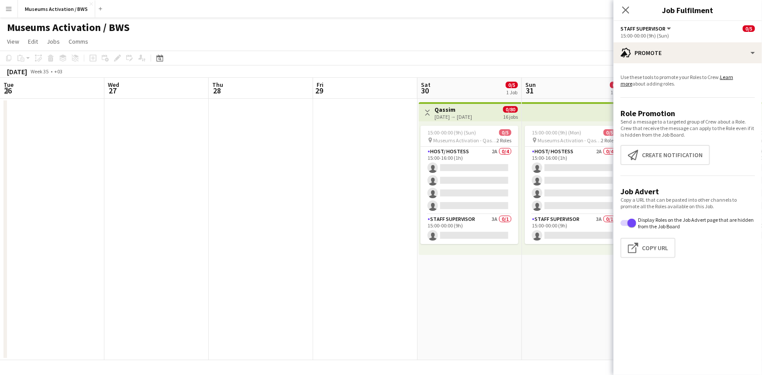
click at [420, 186] on app-card-role "Host/ Hostess 2A 0/4 15:00-16:00 (1h) single-neutral-actions single-neutral-act…" at bounding box center [469, 181] width 98 height 68
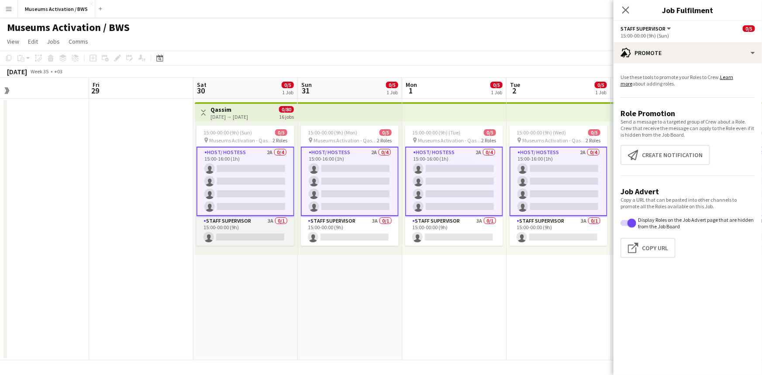
click at [252, 232] on app-card-role "Staff Supervisor 3A 0/1 15:00-00:00 (9h) single-neutral-actions" at bounding box center [245, 231] width 98 height 30
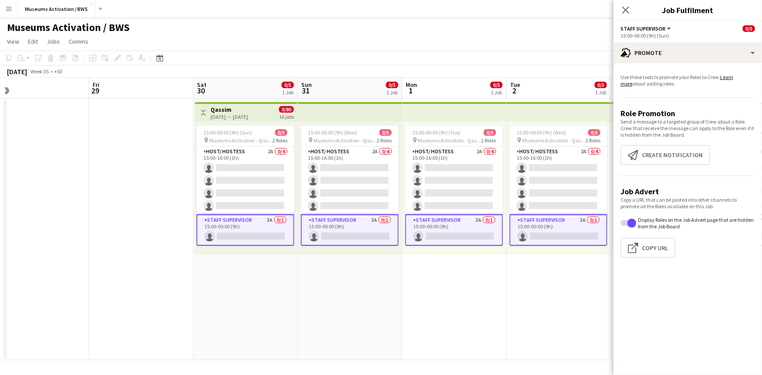
click at [651, 73] on app-promote-tab "Use these tools to promote your Roles to Crew. Learn more about adding roles. R…" at bounding box center [687, 167] width 148 height 195
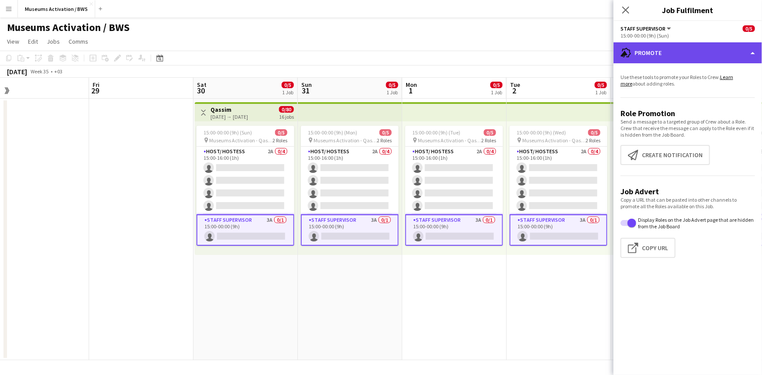
click at [655, 55] on div "advertising-megaphone Promote" at bounding box center [687, 52] width 148 height 21
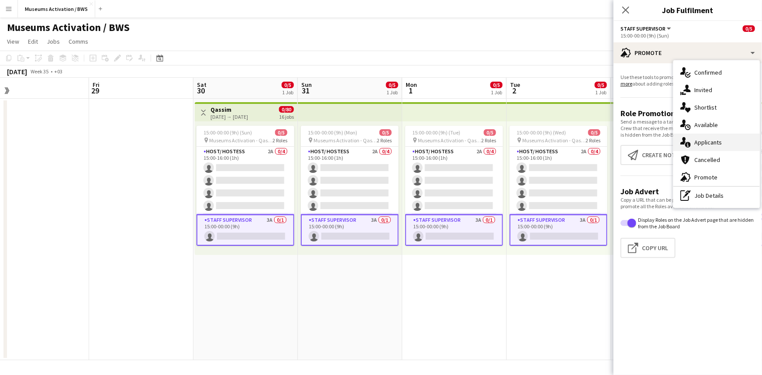
click at [688, 143] on icon at bounding box center [688, 145] width 6 height 6
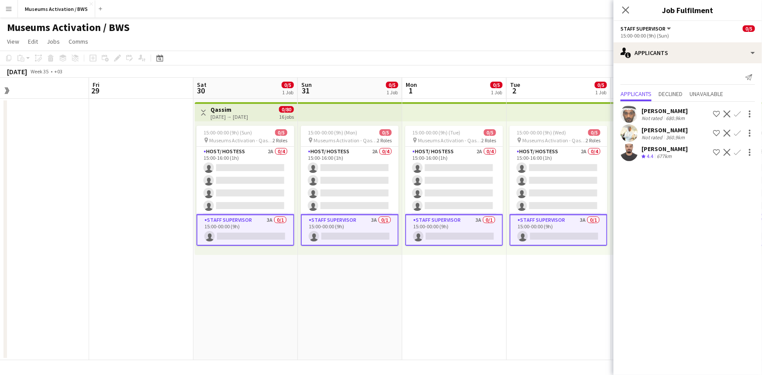
click at [658, 158] on div "677km" at bounding box center [664, 156] width 18 height 7
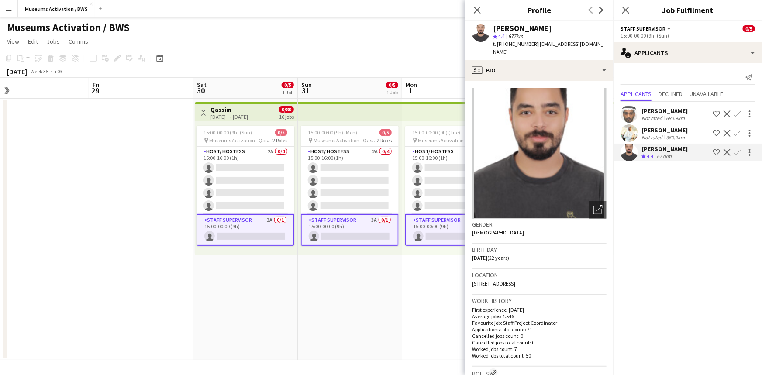
click at [392, 303] on app-date-cell "15:00-00:00 (9h) (Mon) 0/5 pin Museums Activation - Qassim 2 Roles Host/ Hostes…" at bounding box center [350, 229] width 104 height 261
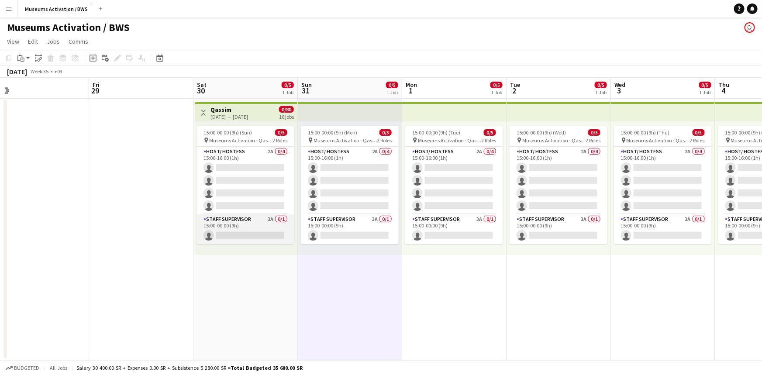
click at [231, 237] on app-card-role "Staff Supervisor 3A 0/1 15:00-00:00 (9h) single-neutral-actions" at bounding box center [245, 229] width 98 height 30
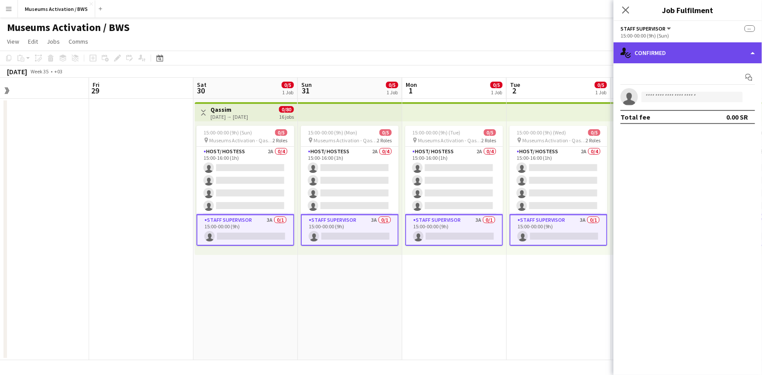
click at [655, 52] on div "single-neutral-actions-check-2 Confirmed" at bounding box center [687, 52] width 148 height 21
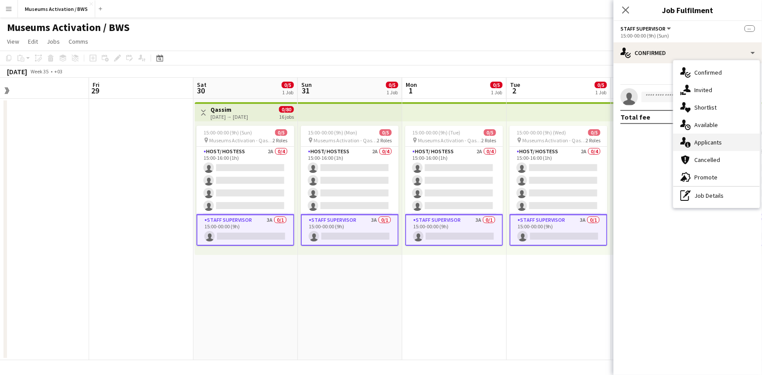
click at [694, 147] on div "single-neutral-actions-information Applicants" at bounding box center [716, 142] width 86 height 17
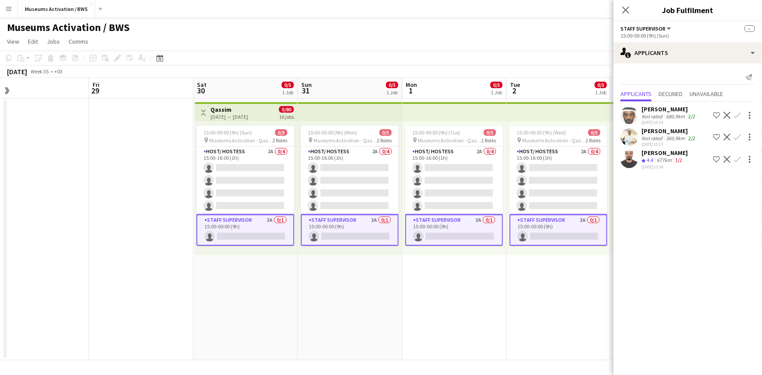
click at [682, 165] on div "[DATE] 13:54" at bounding box center [664, 167] width 46 height 6
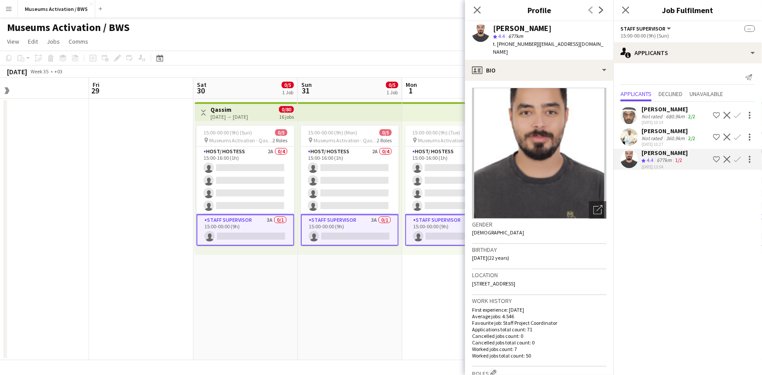
click at [515, 284] on span "[STREET_ADDRESS]" at bounding box center [493, 283] width 43 height 7
drag, startPoint x: 536, startPoint y: 284, endPoint x: 537, endPoint y: 244, distance: 40.2
click at [537, 244] on app-crew-profile-bio "Open photos pop-in Gender [DEMOGRAPHIC_DATA] Birthday [DEMOGRAPHIC_DATA] (22 ye…" at bounding box center [539, 228] width 148 height 294
click at [537, 244] on div "Birthday [DEMOGRAPHIC_DATA] (22 years)" at bounding box center [539, 256] width 134 height 25
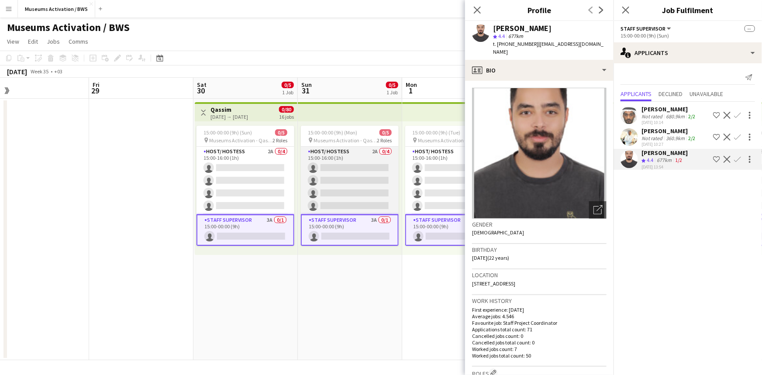
click at [386, 155] on app-card-role "Host/ Hostess 2A 0/4 15:00-16:00 (1h) single-neutral-actions single-neutral-act…" at bounding box center [350, 181] width 98 height 68
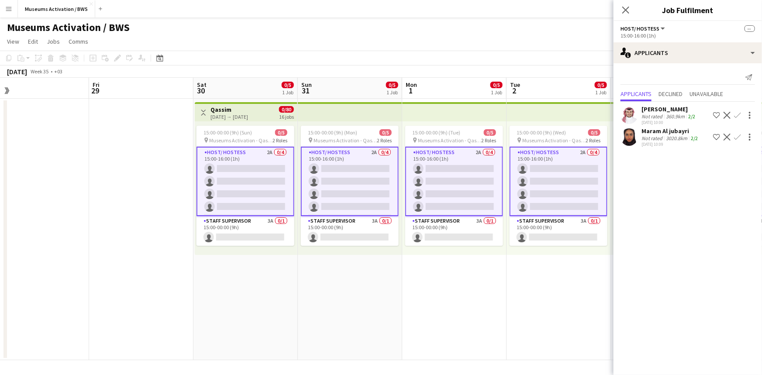
click at [393, 293] on app-date-cell "15:00-00:00 (9h) (Mon) 0/5 pin Museums Activation - Qassim 2 Roles Host/ Hostes…" at bounding box center [350, 229] width 104 height 261
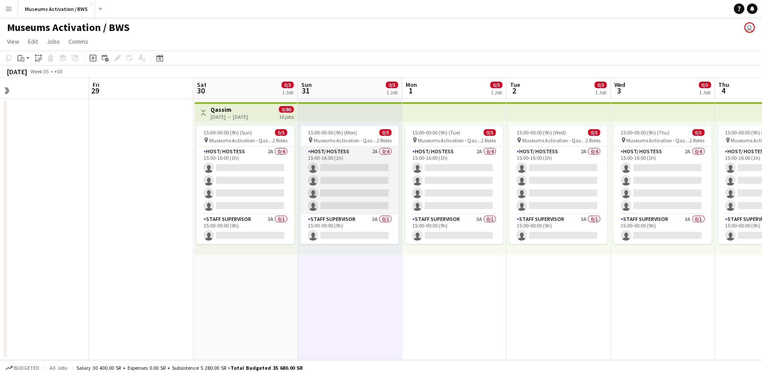
click at [370, 157] on app-card-role "Host/ Hostess 2A 0/4 15:00-16:00 (1h) single-neutral-actions single-neutral-act…" at bounding box center [350, 181] width 98 height 68
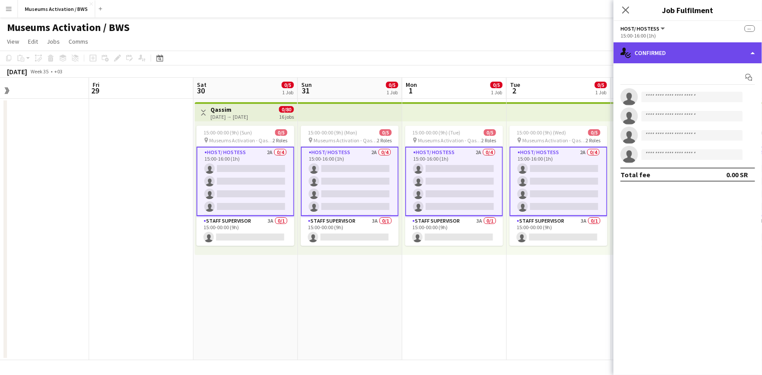
click at [639, 55] on div "single-neutral-actions-check-2 Confirmed" at bounding box center [687, 52] width 148 height 21
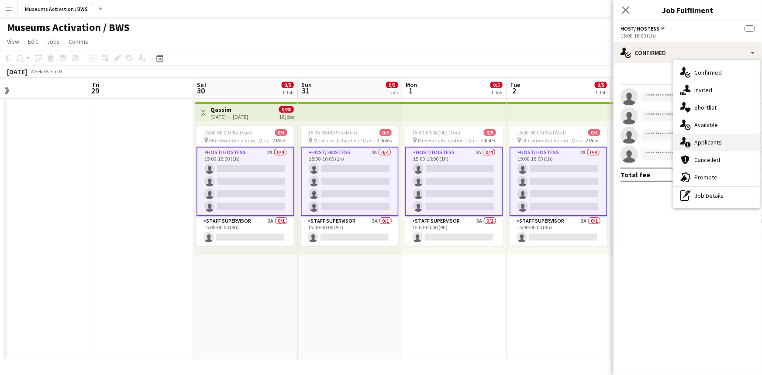
click at [694, 138] on div "single-neutral-actions-information Applicants" at bounding box center [716, 142] width 86 height 17
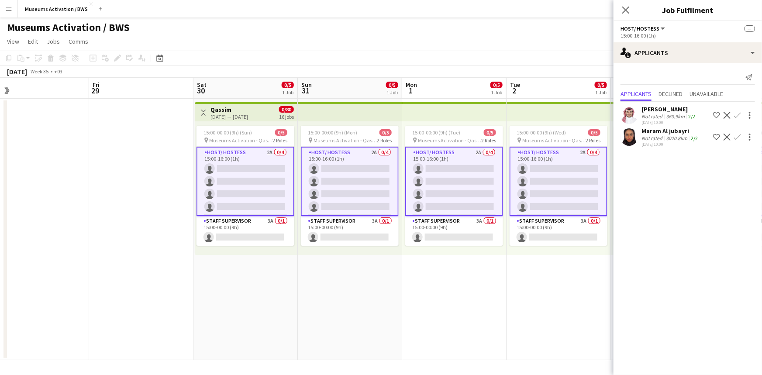
click at [669, 120] on div "360.9km" at bounding box center [675, 116] width 22 height 7
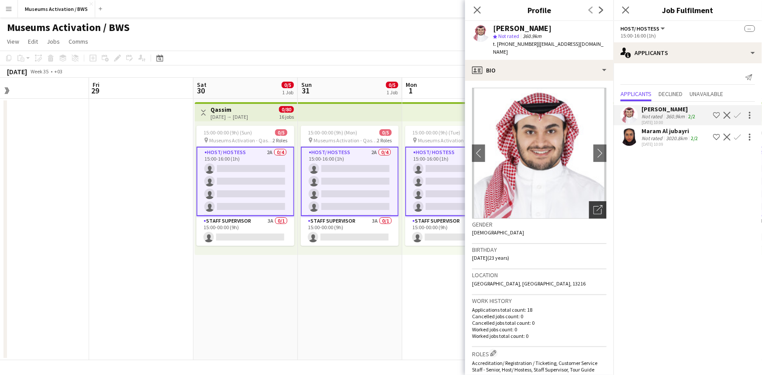
click at [594, 209] on icon "Open photos pop-in" at bounding box center [597, 209] width 9 height 9
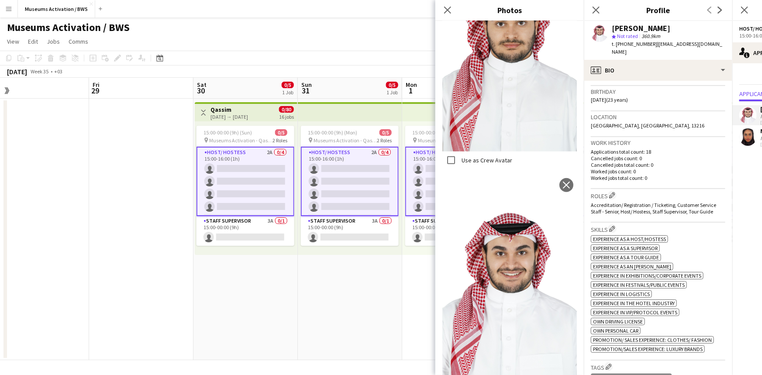
scroll to position [158, 0]
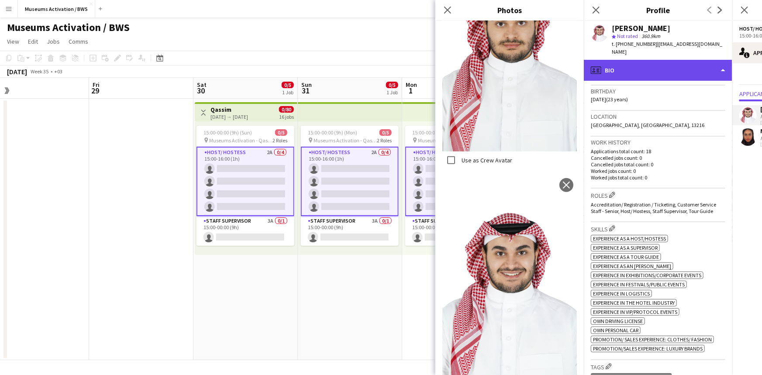
click at [661, 64] on div "profile Bio" at bounding box center [658, 70] width 148 height 21
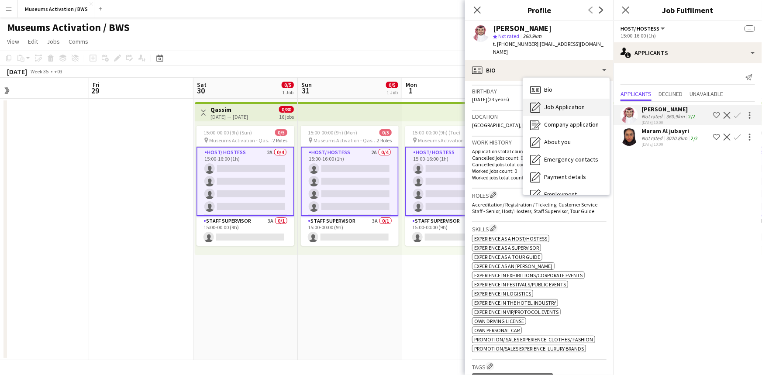
click at [569, 113] on div "Job Application Job Application" at bounding box center [566, 107] width 86 height 17
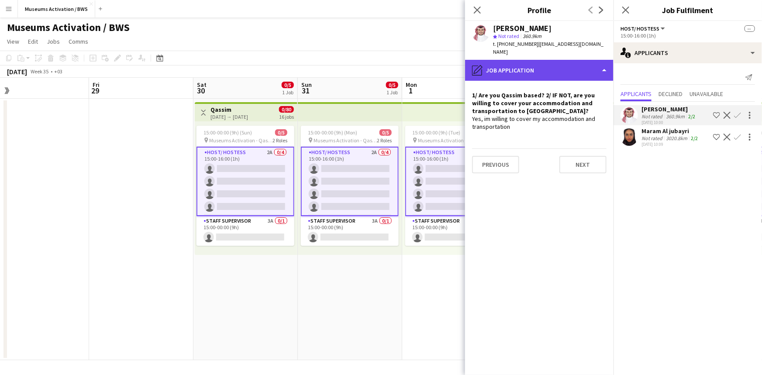
drag, startPoint x: 573, startPoint y: 73, endPoint x: 571, endPoint y: 122, distance: 48.9
click at [573, 74] on div "pencil4 Job Application" at bounding box center [539, 70] width 148 height 21
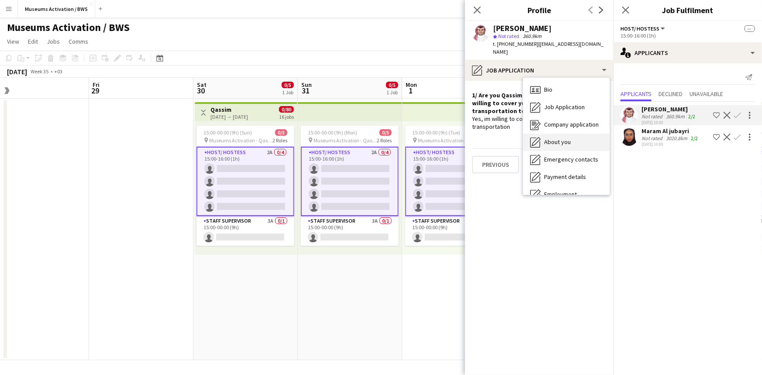
click at [572, 144] on div "About you About you" at bounding box center [566, 142] width 86 height 17
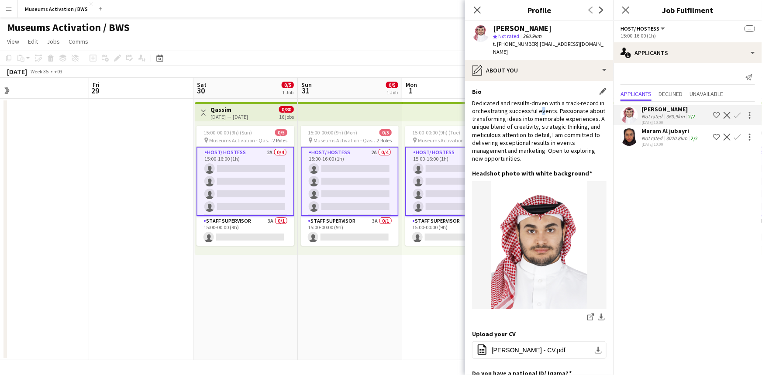
click at [546, 108] on div "Dedicated and results-driven with a track-record in orchestrating successful ev…" at bounding box center [539, 131] width 134 height 64
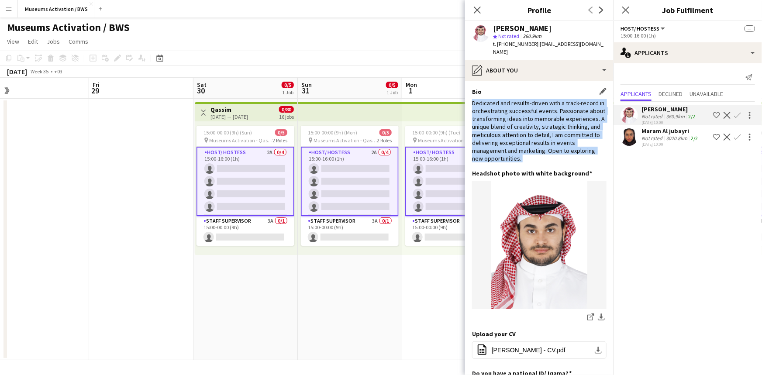
click at [546, 108] on div "Dedicated and results-driven with a track-record in orchestrating successful ev…" at bounding box center [539, 131] width 134 height 64
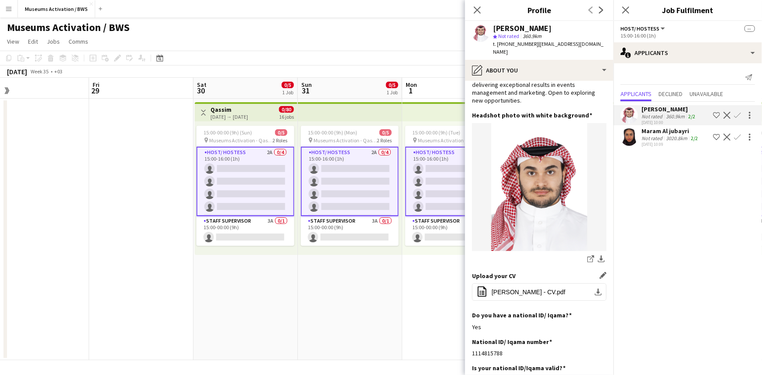
scroll to position [119, 0]
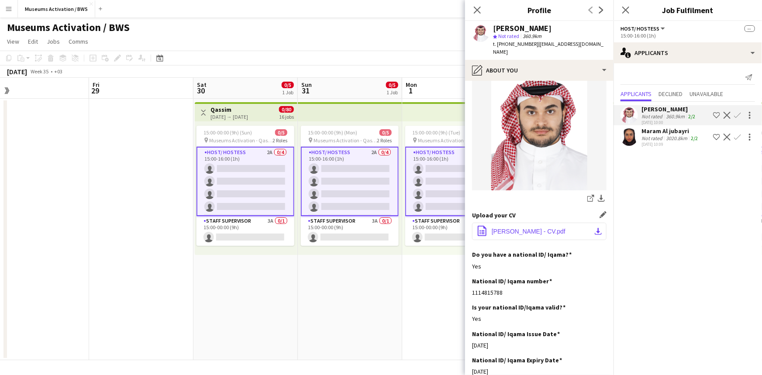
click at [540, 229] on span "[PERSON_NAME] - CV.pdf" at bounding box center [528, 231] width 74 height 7
click at [630, 137] on app-user-avatar at bounding box center [628, 136] width 17 height 17
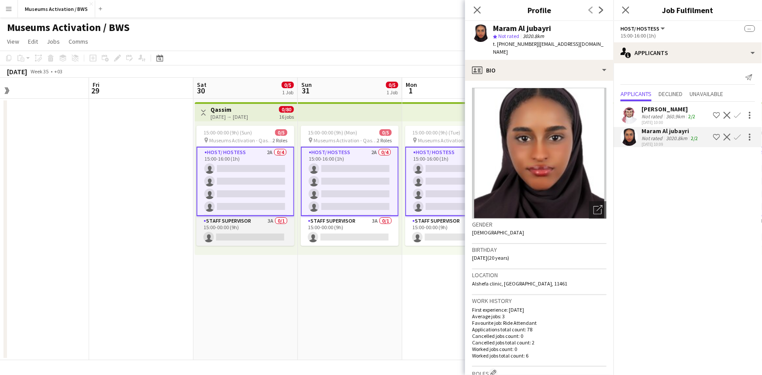
click at [247, 229] on app-card-role "Staff Supervisor 3A 0/1 15:00-00:00 (9h) single-neutral-actions" at bounding box center [245, 231] width 98 height 30
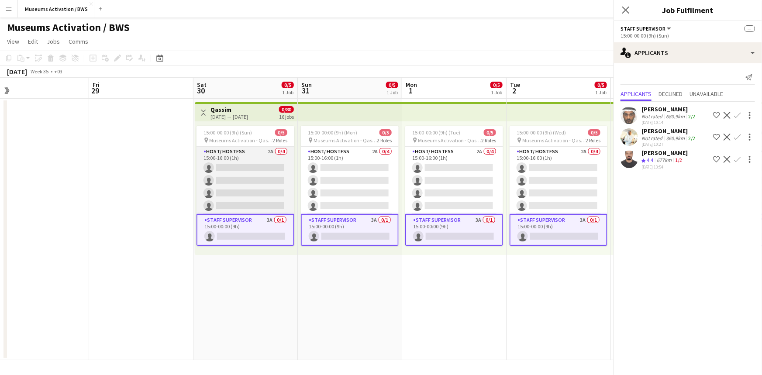
click at [272, 166] on app-card-role "Host/ Hostess 2A 0/4 15:00-16:00 (1h) single-neutral-actions single-neutral-act…" at bounding box center [245, 181] width 98 height 68
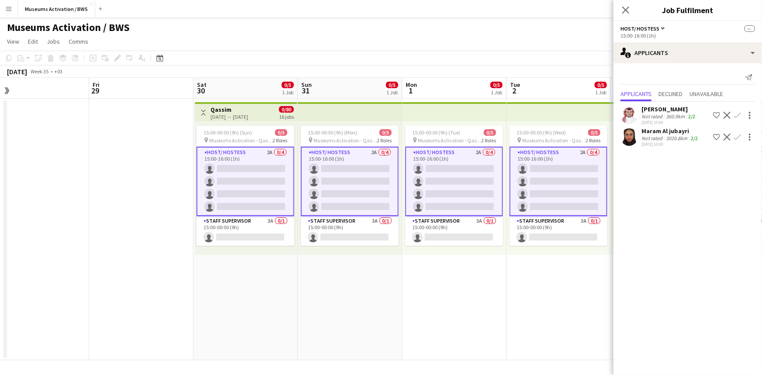
click at [125, 181] on app-date-cell at bounding box center [141, 229] width 104 height 261
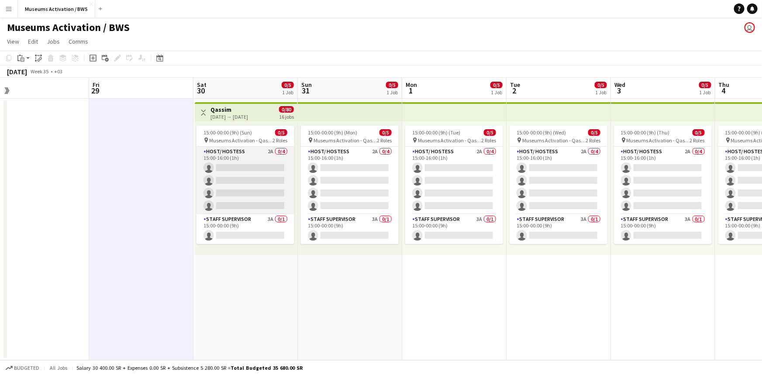
click at [261, 162] on app-card-role "Host/ Hostess 2A 0/4 15:00-16:00 (1h) single-neutral-actions single-neutral-act…" at bounding box center [245, 181] width 98 height 68
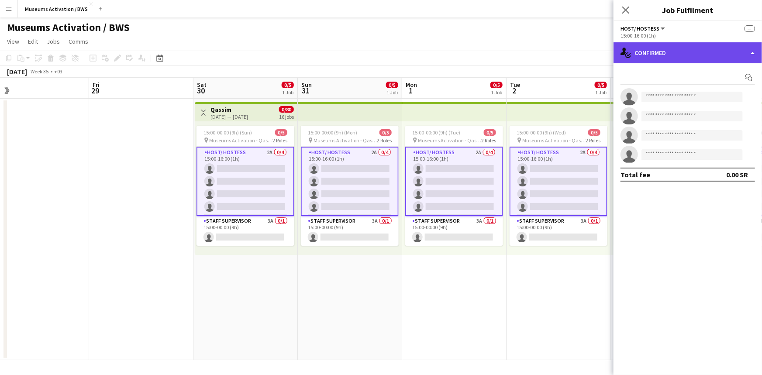
click at [644, 55] on div "single-neutral-actions-check-2 Confirmed" at bounding box center [687, 52] width 148 height 21
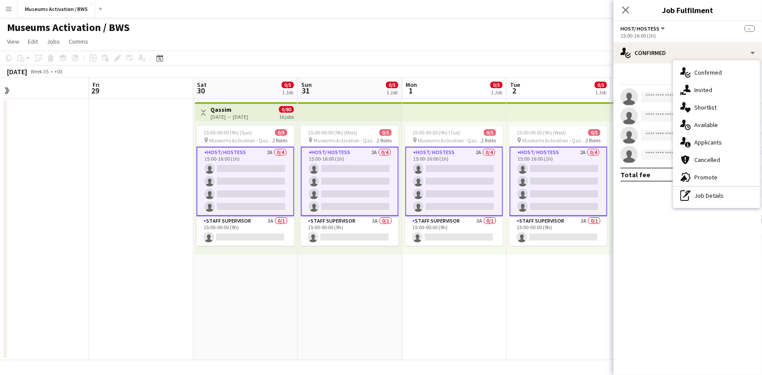
click at [659, 235] on mat-expansion-panel "check Confirmed Start chat single-neutral-actions single-neutral-actions single…" at bounding box center [687, 219] width 148 height 312
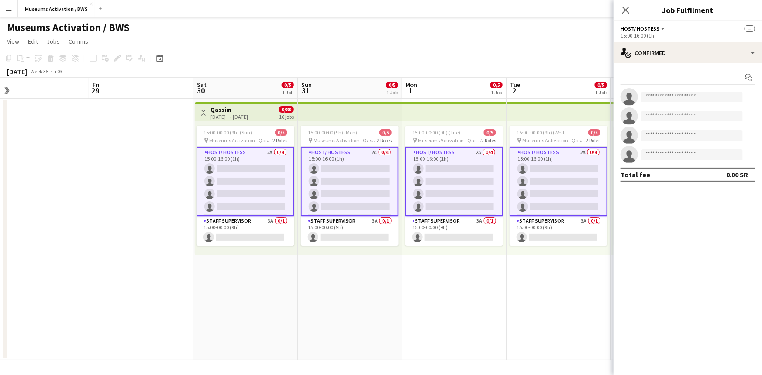
click at [649, 179] on div "Total fee 0.00 SR" at bounding box center [687, 175] width 134 height 14
click at [648, 176] on div "Total fee 0.00 SR" at bounding box center [687, 175] width 134 height 14
click at [646, 210] on mat-expansion-panel "check Confirmed Start chat single-neutral-actions single-neutral-actions single…" at bounding box center [687, 219] width 148 height 312
click at [208, 323] on app-date-cell "Toggle View Qassim [DATE] → [DATE] 0/80 16 jobs 15:00-00:00 (9h) (Sun) 0/5 pin …" at bounding box center [245, 229] width 104 height 261
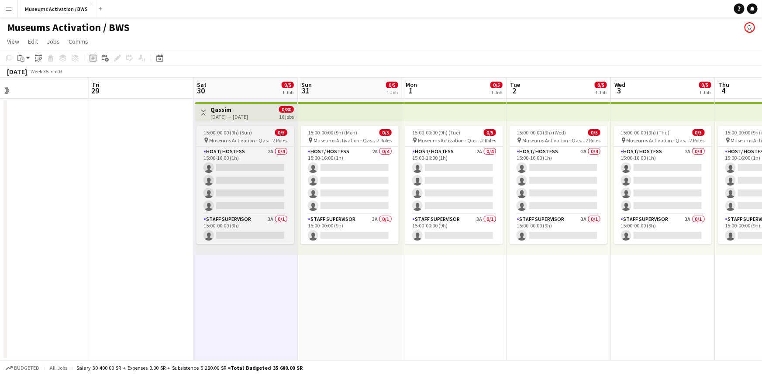
click at [253, 144] on app-job-card "15:00-00:00 (9h) (Sun) 0/5 pin Museums Activation - Qassim 2 Roles Host/ Hostes…" at bounding box center [245, 185] width 98 height 118
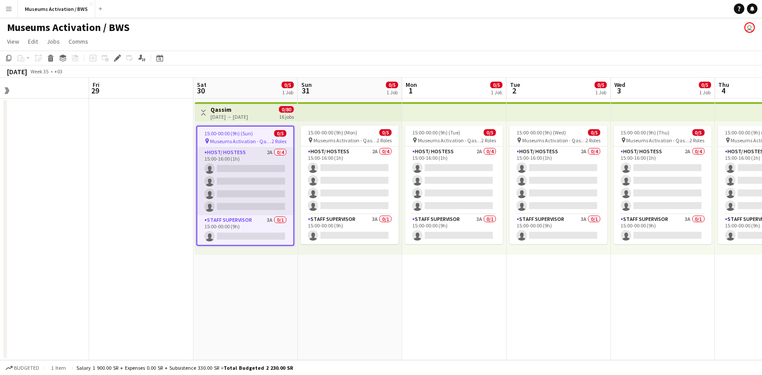
click at [252, 157] on app-card-role "Host/ Hostess 2A 0/4 15:00-16:00 (1h) single-neutral-actions single-neutral-act…" at bounding box center [245, 182] width 96 height 68
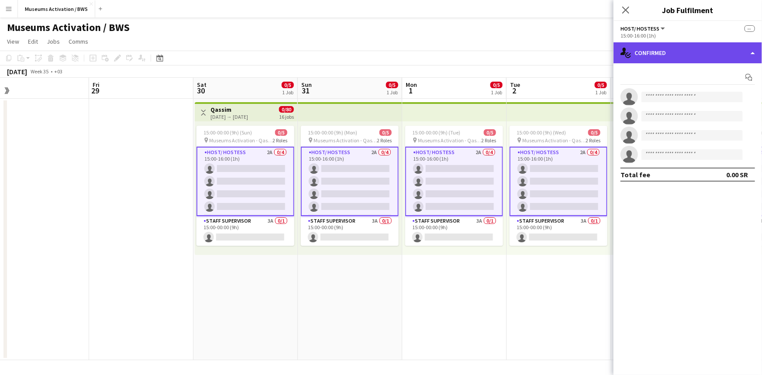
click at [687, 44] on div "single-neutral-actions-check-2 Confirmed" at bounding box center [687, 52] width 148 height 21
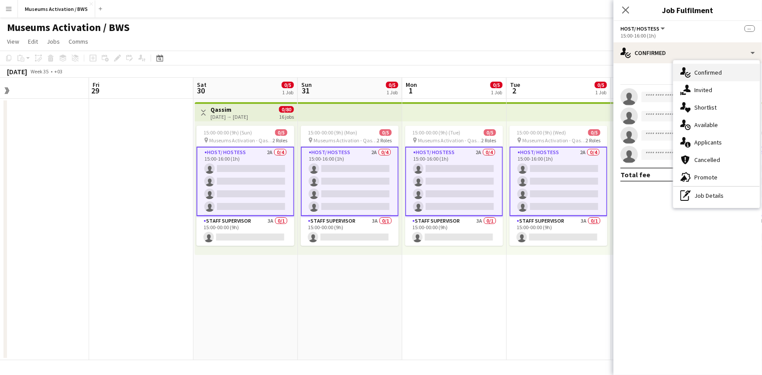
click at [687, 76] on icon "single-neutral-actions-check-2" at bounding box center [685, 72] width 10 height 10
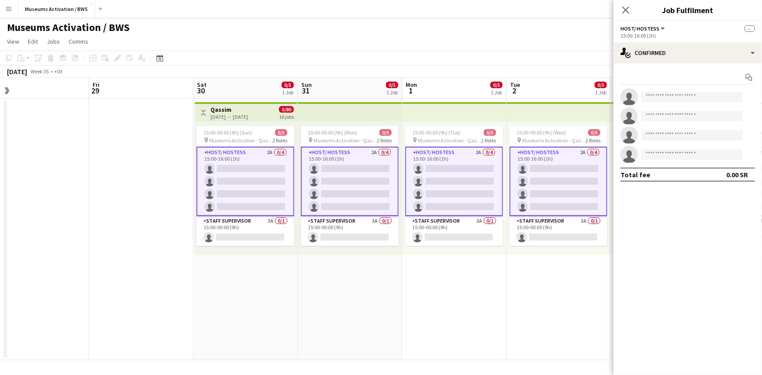
click at [236, 158] on app-card-role "Host/ Hostess 2A 0/4 15:00-16:00 (1h) single-neutral-actions single-neutral-act…" at bounding box center [245, 181] width 98 height 69
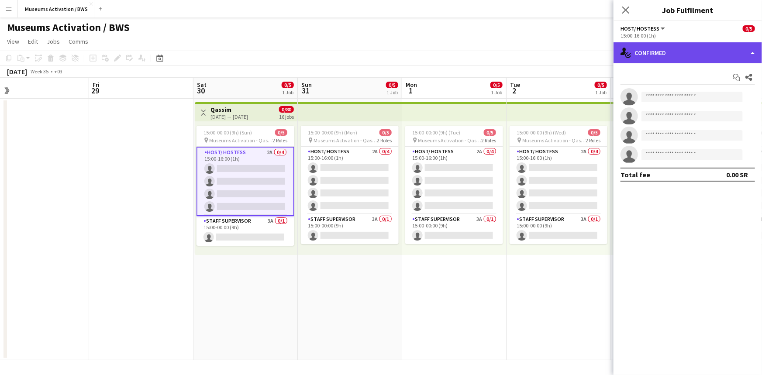
click at [636, 44] on div "single-neutral-actions-check-2 Confirmed" at bounding box center [687, 52] width 148 height 21
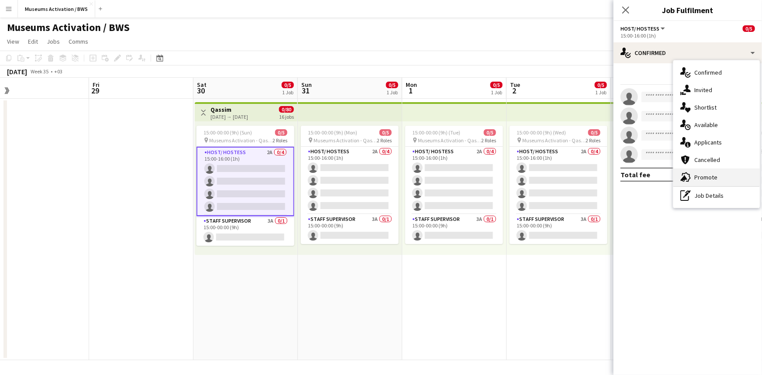
click at [701, 179] on div "advertising-megaphone Promote" at bounding box center [716, 176] width 86 height 17
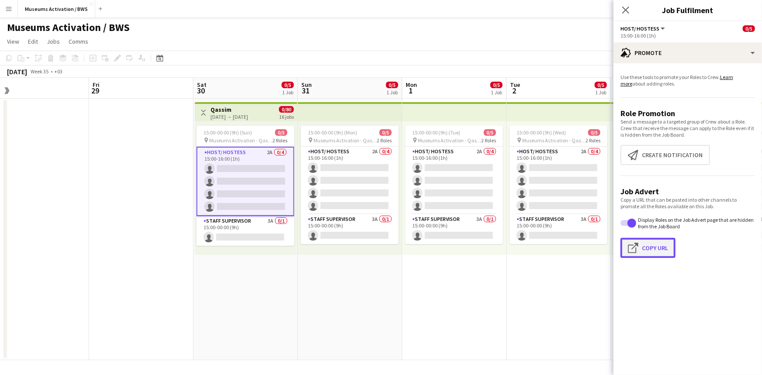
click at [651, 245] on button "Click to copy URL Copy Url" at bounding box center [647, 248] width 55 height 20
click at [7, 11] on app-icon "Menu" at bounding box center [8, 8] width 7 height 7
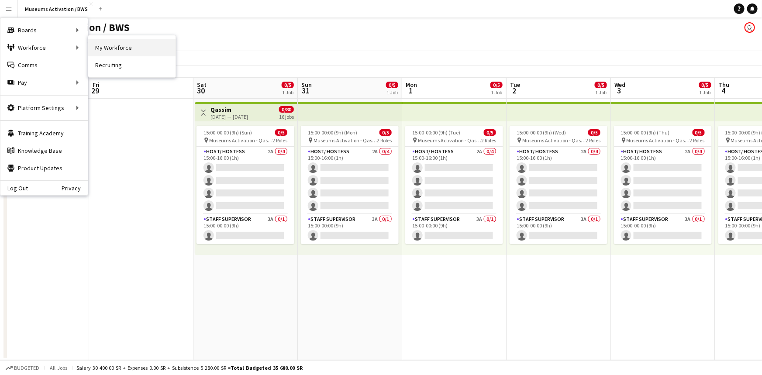
click at [107, 43] on link "My Workforce" at bounding box center [131, 47] width 87 height 17
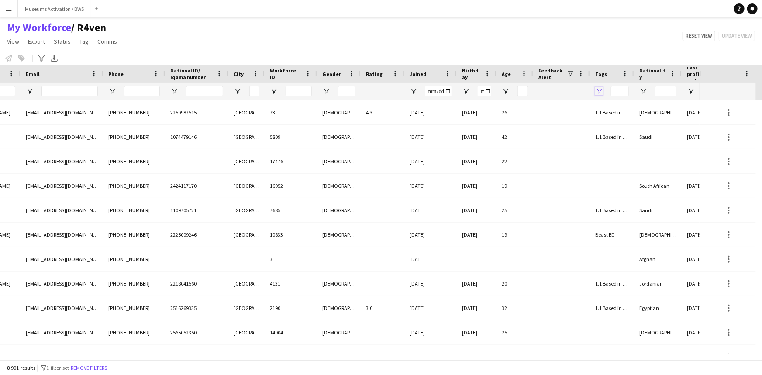
click at [601, 91] on span "Open Filter Menu" at bounding box center [599, 91] width 8 height 8
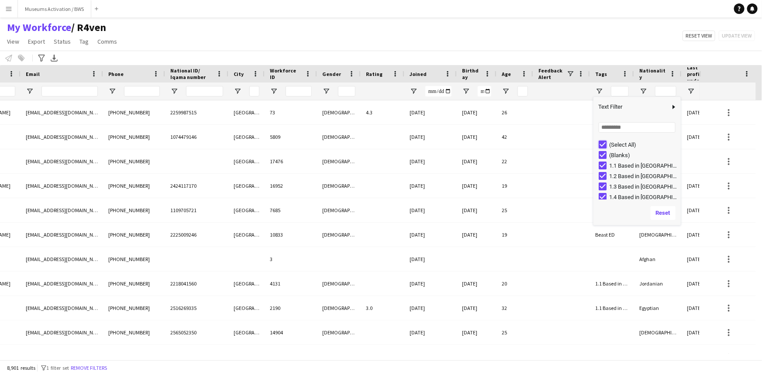
type input "***"
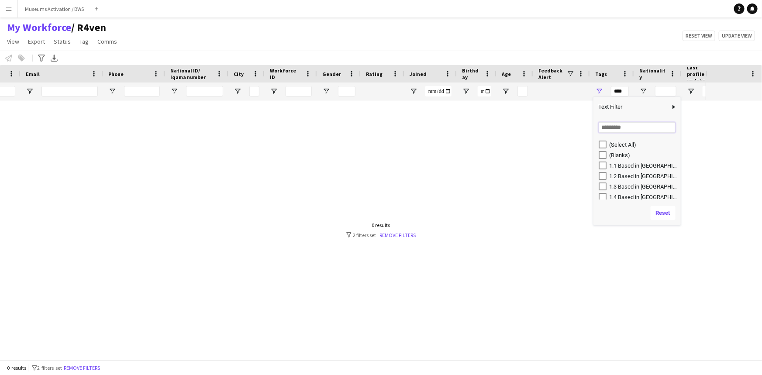
click at [606, 130] on input "Search filter values" at bounding box center [636, 127] width 77 height 10
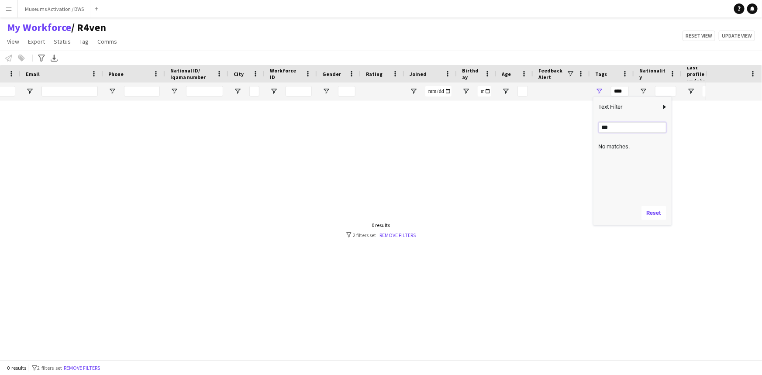
click at [611, 130] on input "***" at bounding box center [632, 127] width 68 height 10
type input "*"
type input "***"
click at [612, 153] on div "Museums Activation" at bounding box center [643, 155] width 69 height 7
type input "**********"
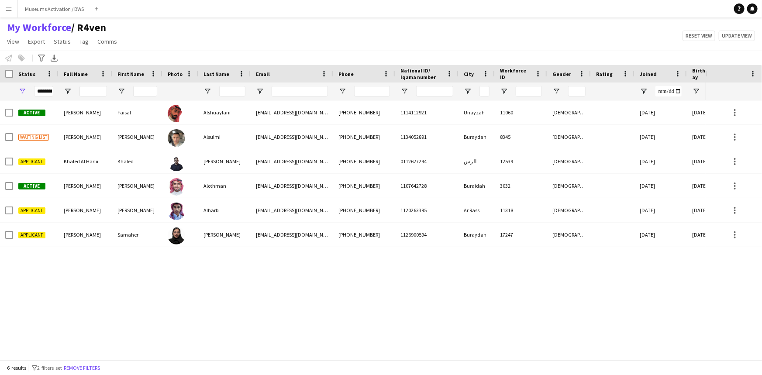
click at [106, 290] on div "Faisal Alshuayfani [EMAIL_ADDRESS][DOMAIN_NAME] [PHONE_NUMBER] 1114112921 Unayz…" at bounding box center [352, 226] width 705 height 253
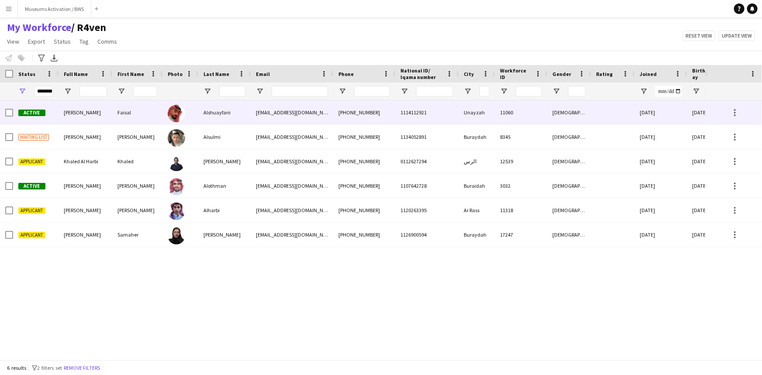
click at [49, 110] on div "Active" at bounding box center [35, 112] width 45 height 24
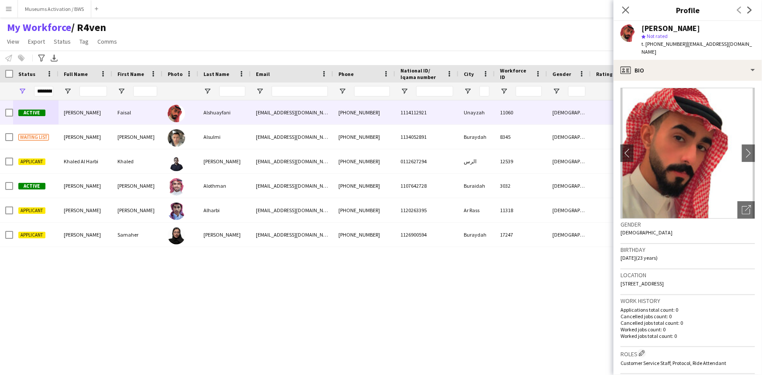
click at [690, 43] on span "| [EMAIL_ADDRESS][DOMAIN_NAME]" at bounding box center [696, 48] width 110 height 14
drag, startPoint x: 690, startPoint y: 43, endPoint x: 732, endPoint y: 42, distance: 42.8
click at [732, 42] on span "| [EMAIL_ADDRESS][DOMAIN_NAME]" at bounding box center [696, 48] width 110 height 14
copy span "[EMAIL_ADDRESS][DOMAIN_NAME]"
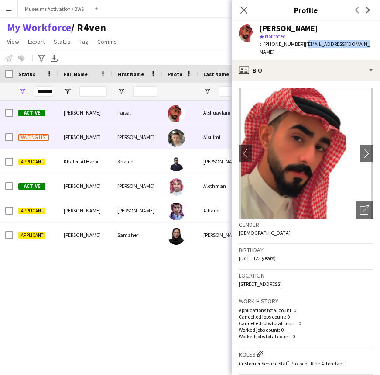
click at [56, 135] on div "Waiting list" at bounding box center [35, 137] width 45 height 24
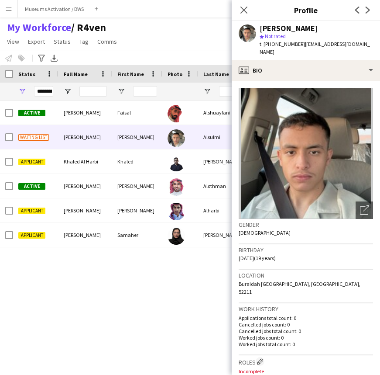
click at [309, 43] on span "| [EMAIL_ADDRESS][DOMAIN_NAME]" at bounding box center [315, 48] width 110 height 14
drag, startPoint x: 309, startPoint y: 43, endPoint x: 355, endPoint y: 42, distance: 46.3
click at [355, 42] on div "[PERSON_NAME] star Not rated t. [PHONE_NUMBER] | [EMAIL_ADDRESS][DOMAIN_NAME]" at bounding box center [306, 40] width 148 height 39
copy app-crew-profile "[EMAIL_ADDRESS][DOMAIN_NAME] profile"
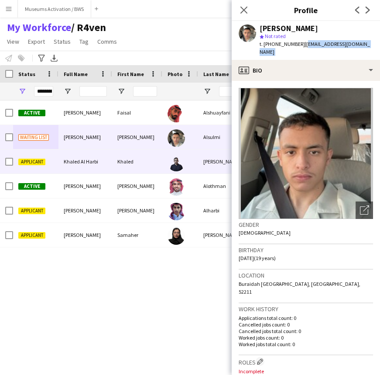
click at [46, 158] on div "Applicant" at bounding box center [35, 161] width 45 height 24
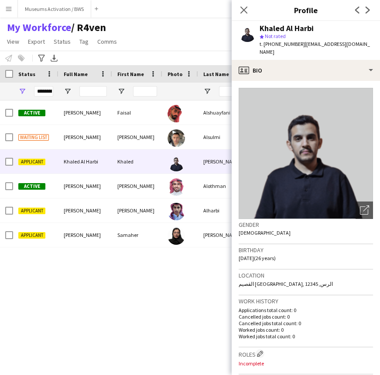
click at [306, 44] on span "| [EMAIL_ADDRESS][DOMAIN_NAME]" at bounding box center [315, 48] width 110 height 14
drag, startPoint x: 306, startPoint y: 44, endPoint x: 349, endPoint y: 44, distance: 42.8
click at [349, 44] on span "| [EMAIL_ADDRESS][DOMAIN_NAME]" at bounding box center [315, 48] width 110 height 14
copy span "[EMAIL_ADDRESS][DOMAIN_NAME]"
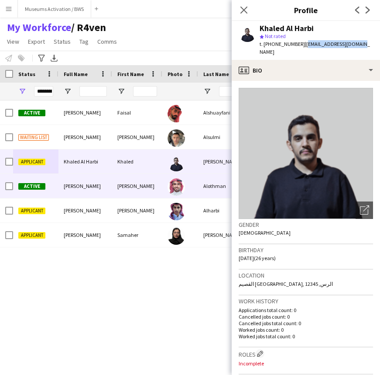
click at [66, 185] on span "[PERSON_NAME]" at bounding box center [82, 185] width 37 height 7
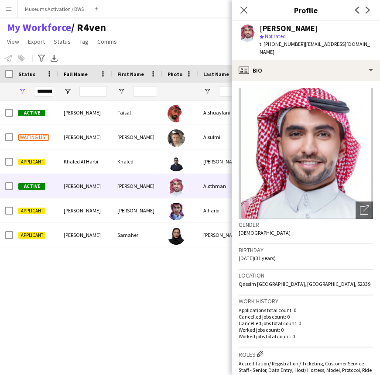
click at [308, 45] on span "| [EMAIL_ADDRESS][DOMAIN_NAME]" at bounding box center [315, 48] width 110 height 14
drag, startPoint x: 308, startPoint y: 45, endPoint x: 356, endPoint y: 40, distance: 48.3
click at [356, 41] on span "| [EMAIL_ADDRESS][DOMAIN_NAME]" at bounding box center [315, 48] width 110 height 14
copy span "[EMAIL_ADDRESS][DOMAIN_NAME]"
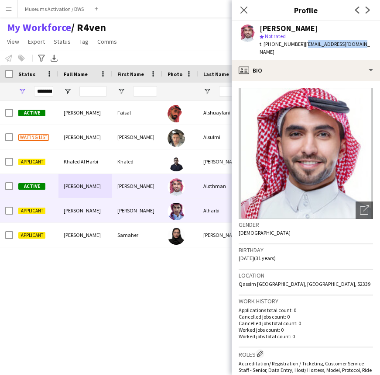
click at [52, 209] on div "Applicant" at bounding box center [35, 210] width 45 height 24
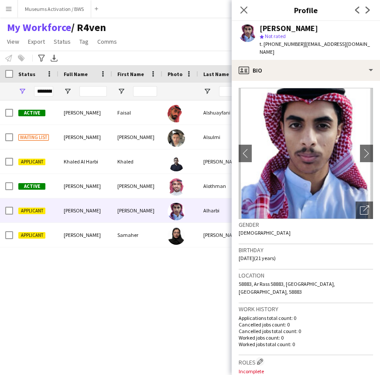
click at [309, 44] on span "| [EMAIL_ADDRESS][DOMAIN_NAME]" at bounding box center [315, 48] width 110 height 14
drag, startPoint x: 309, startPoint y: 44, endPoint x: 365, endPoint y: 41, distance: 56.3
click at [365, 41] on span "| [EMAIL_ADDRESS][DOMAIN_NAME]" at bounding box center [315, 48] width 110 height 14
copy span "[EMAIL_ADDRESS][DOMAIN_NAME]"
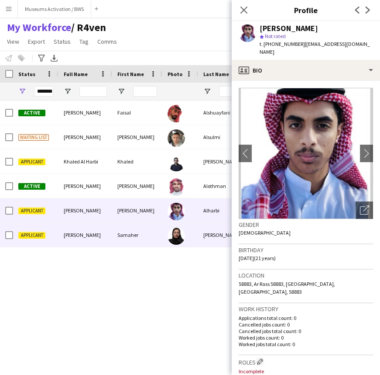
click at [61, 236] on div "[PERSON_NAME]" at bounding box center [85, 235] width 54 height 24
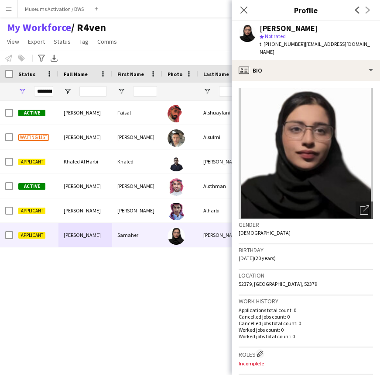
click at [310, 41] on span "| [EMAIL_ADDRESS][DOMAIN_NAME]" at bounding box center [315, 48] width 110 height 14
drag, startPoint x: 310, startPoint y: 40, endPoint x: 357, endPoint y: 44, distance: 47.3
click at [357, 44] on span "| [EMAIL_ADDRESS][DOMAIN_NAME]" at bounding box center [315, 48] width 110 height 14
copy span "[EMAIL_ADDRESS][DOMAIN_NAME]"
